Goal: Information Seeking & Learning: Learn about a topic

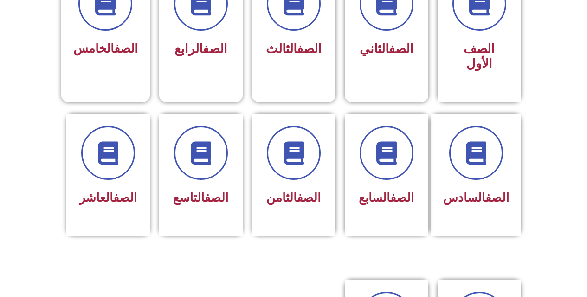
scroll to position [325, 0]
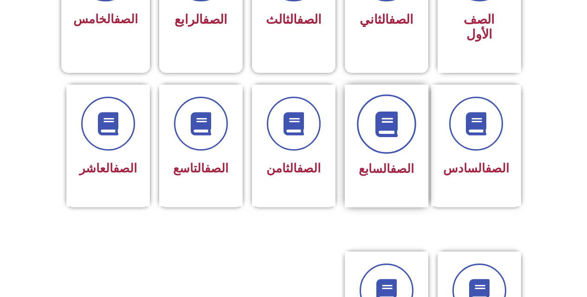
click at [389, 124] on span at bounding box center [386, 123] width 59 height 59
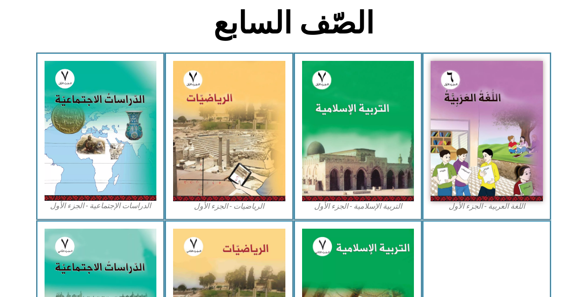
scroll to position [232, 0]
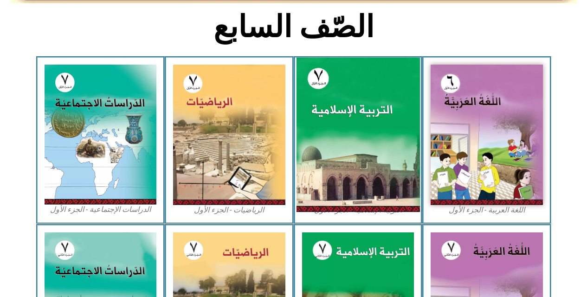
click at [312, 84] on img at bounding box center [357, 135] width 123 height 154
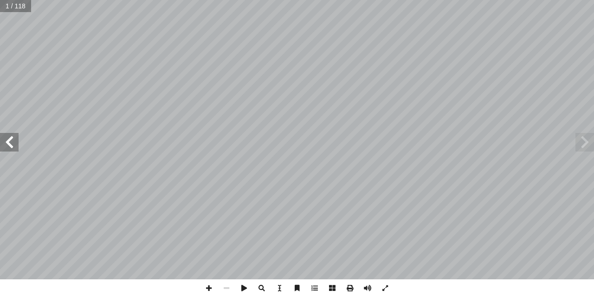
click at [7, 138] on span at bounding box center [9, 142] width 19 height 19
click at [311, 286] on span at bounding box center [315, 288] width 18 height 18
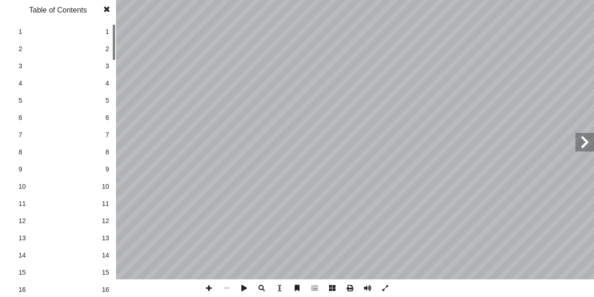
click at [85, 158] on link "8 8" at bounding box center [57, 151] width 104 height 17
click at [311, 287] on span at bounding box center [315, 288] width 18 height 18
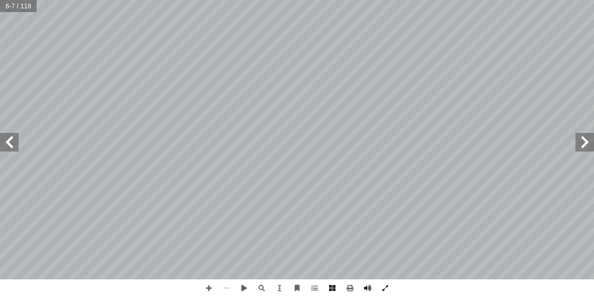
click at [8, 136] on span at bounding box center [9, 142] width 19 height 19
